Goal: Find specific page/section: Find specific page/section

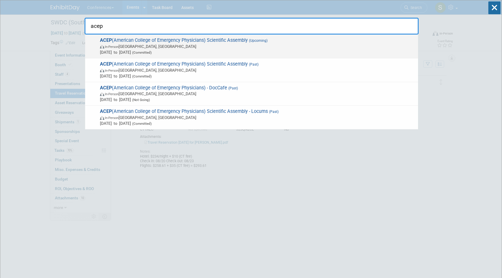
type input "acep"
click at [180, 43] on span "ACEP (American College of Emergency Physicians) Scientific Assembly (Upcoming) …" at bounding box center [256, 46] width 317 height 18
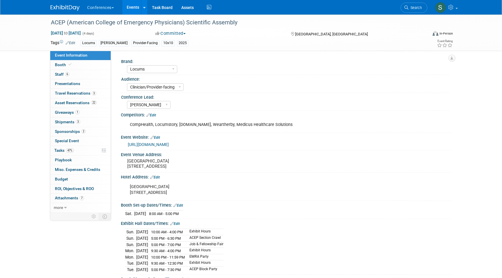
select select "Locums"
select select "Clinician/Provider-facing"
select select "[PERSON_NAME]"
click at [100, 103] on link "22 Asset Reservations 22" at bounding box center [80, 103] width 60 height 9
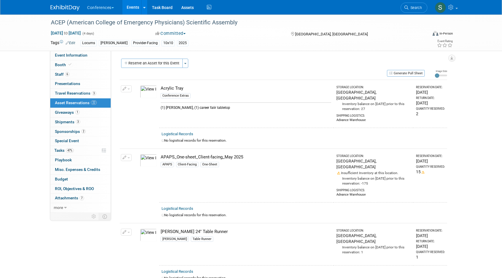
click at [451, 60] on icon "button" at bounding box center [451, 58] width 3 height 4
click at [421, 71] on link "Export tab to PDF" at bounding box center [417, 75] width 68 height 8
click at [419, 9] on span "Search" at bounding box center [415, 8] width 13 height 4
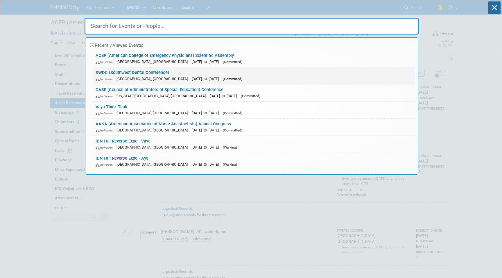
click at [114, 74] on link "SWDC (Southwest Dental Conference) In-Person Dallas, TX Aug 21, 2025 to Aug 23,…" at bounding box center [254, 75] width 322 height 17
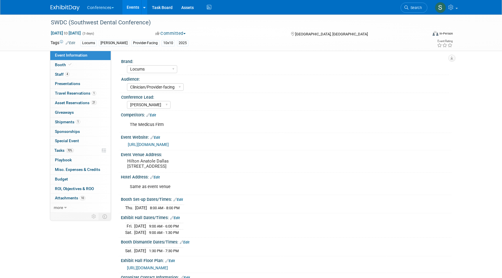
select select "Locums"
select select "Clinician/Provider-facing"
select select "[PERSON_NAME]"
click at [79, 121] on span "1" at bounding box center [78, 122] width 4 height 4
